Goal: Navigation & Orientation: Find specific page/section

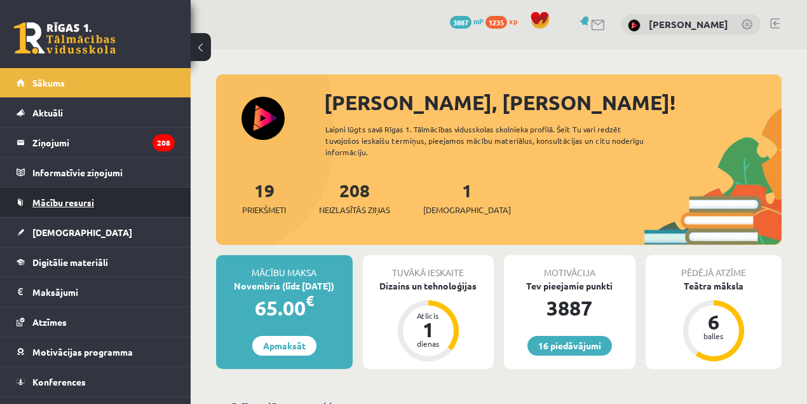
click at [53, 196] on span "Mācību resursi" at bounding box center [63, 201] width 62 height 11
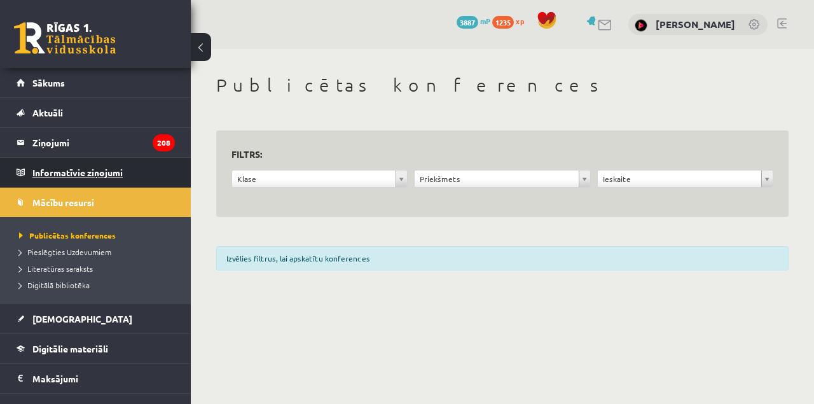
click at [57, 181] on legend "Informatīvie ziņojumi 0" at bounding box center [103, 172] width 142 height 29
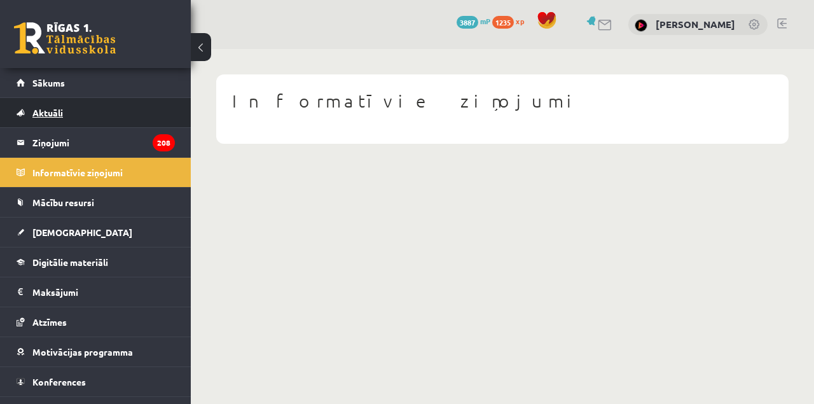
click at [49, 106] on link "Aktuāli" at bounding box center [96, 112] width 158 height 29
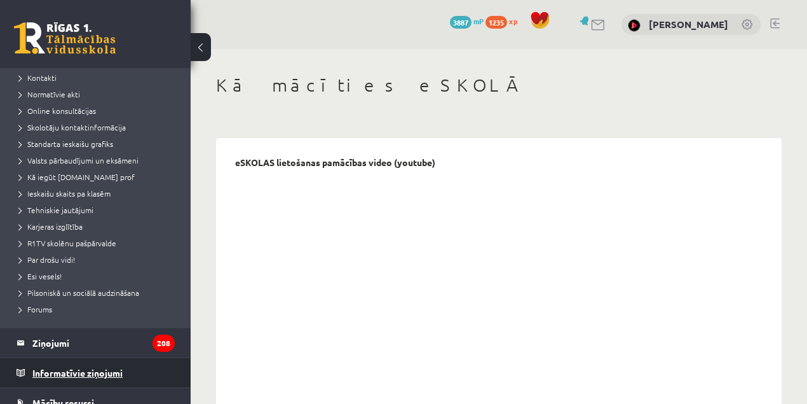
click at [87, 379] on legend "Informatīvie ziņojumi 0" at bounding box center [103, 372] width 142 height 29
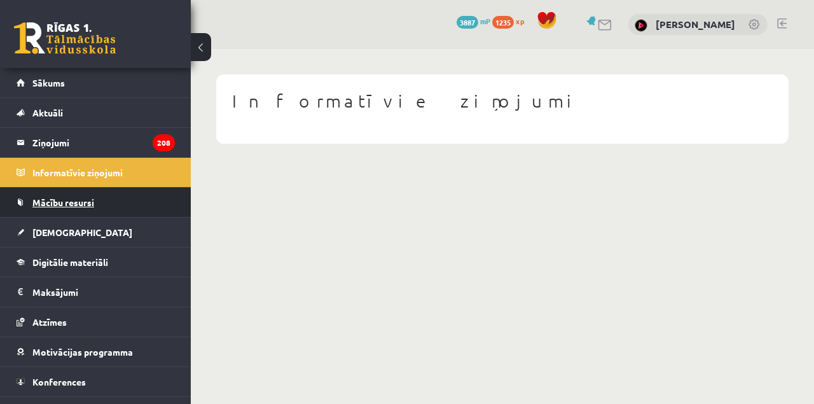
click at [64, 205] on span "Mācību resursi" at bounding box center [63, 201] width 62 height 11
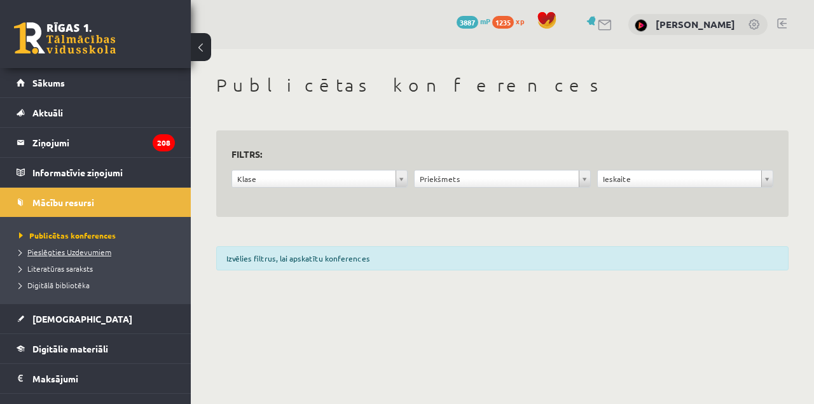
click at [61, 251] on span "Pieslēgties Uzdevumiem" at bounding box center [65, 252] width 92 height 10
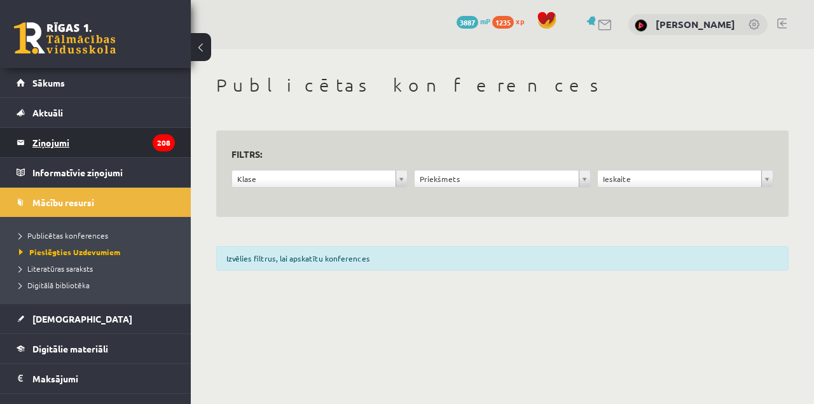
click at [85, 141] on legend "Ziņojumi 208" at bounding box center [103, 142] width 142 height 29
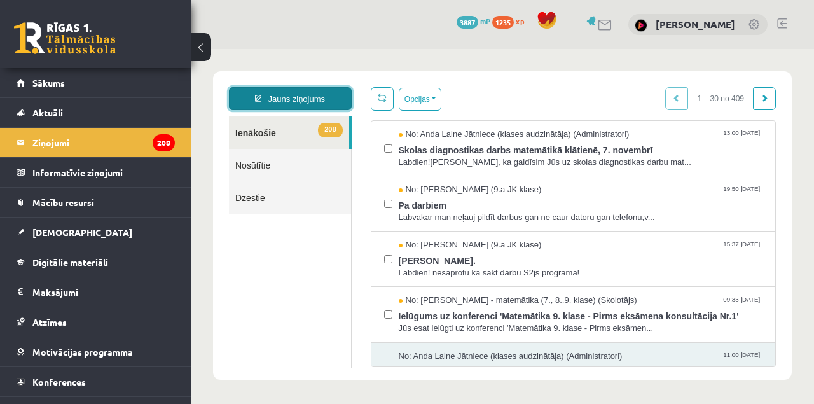
click at [290, 99] on link "Jauns ziņojums" at bounding box center [290, 98] width 123 height 23
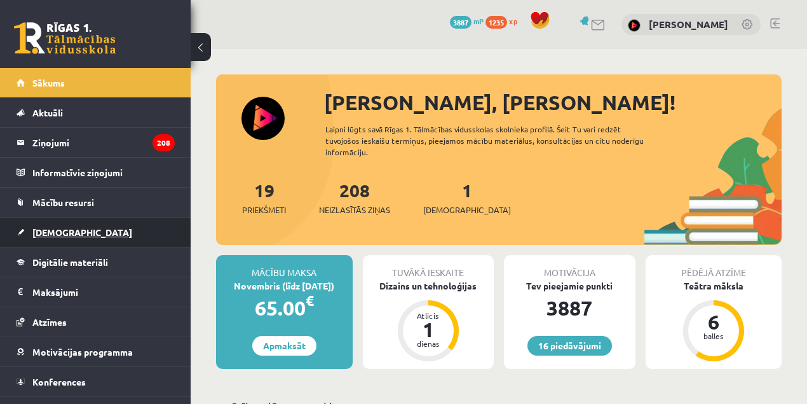
click at [66, 226] on span "[DEMOGRAPHIC_DATA]" at bounding box center [82, 231] width 100 height 11
